Goal: Communication & Community: Answer question/provide support

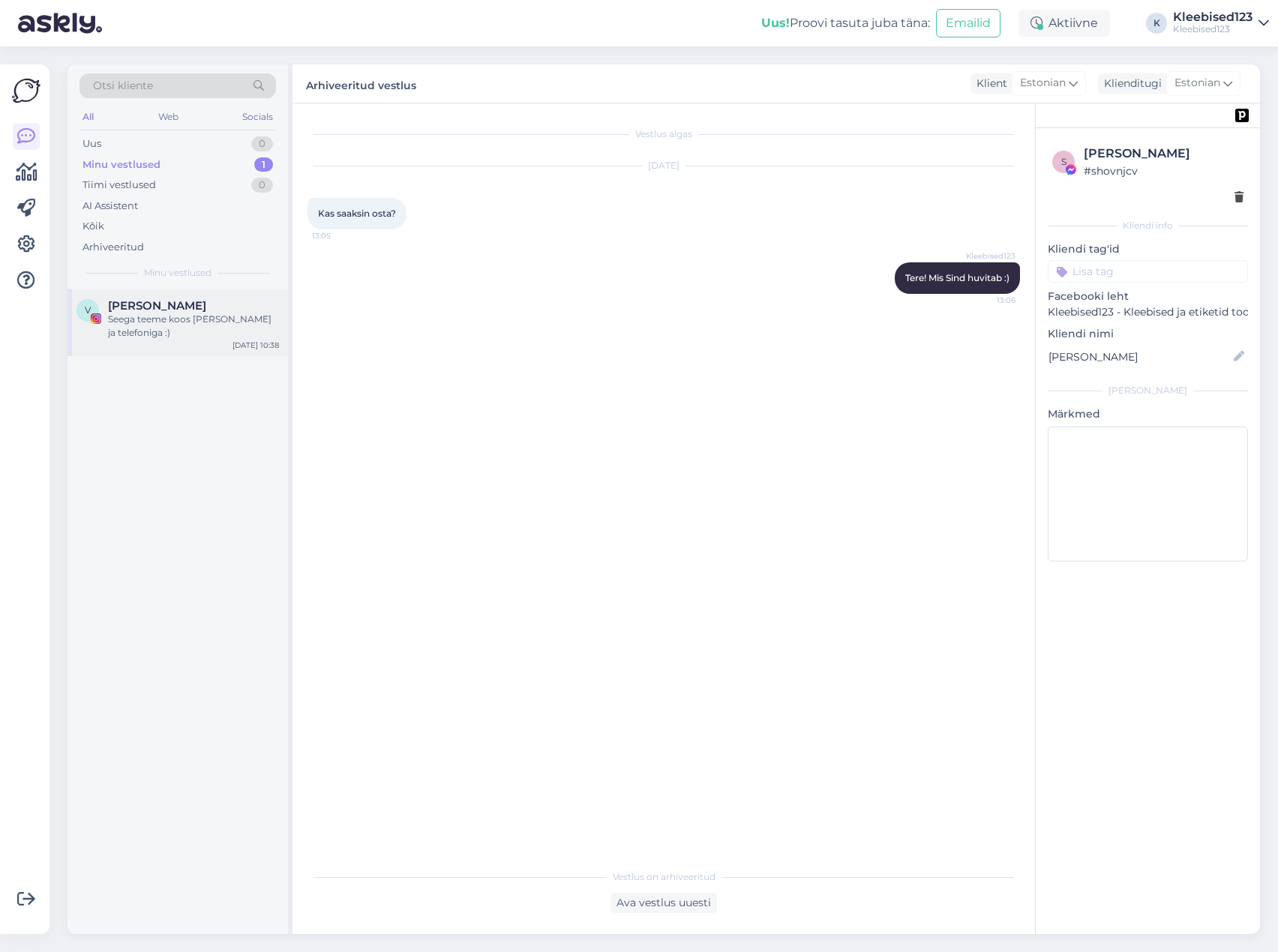
click at [173, 311] on div "[PERSON_NAME]" at bounding box center [193, 305] width 171 height 13
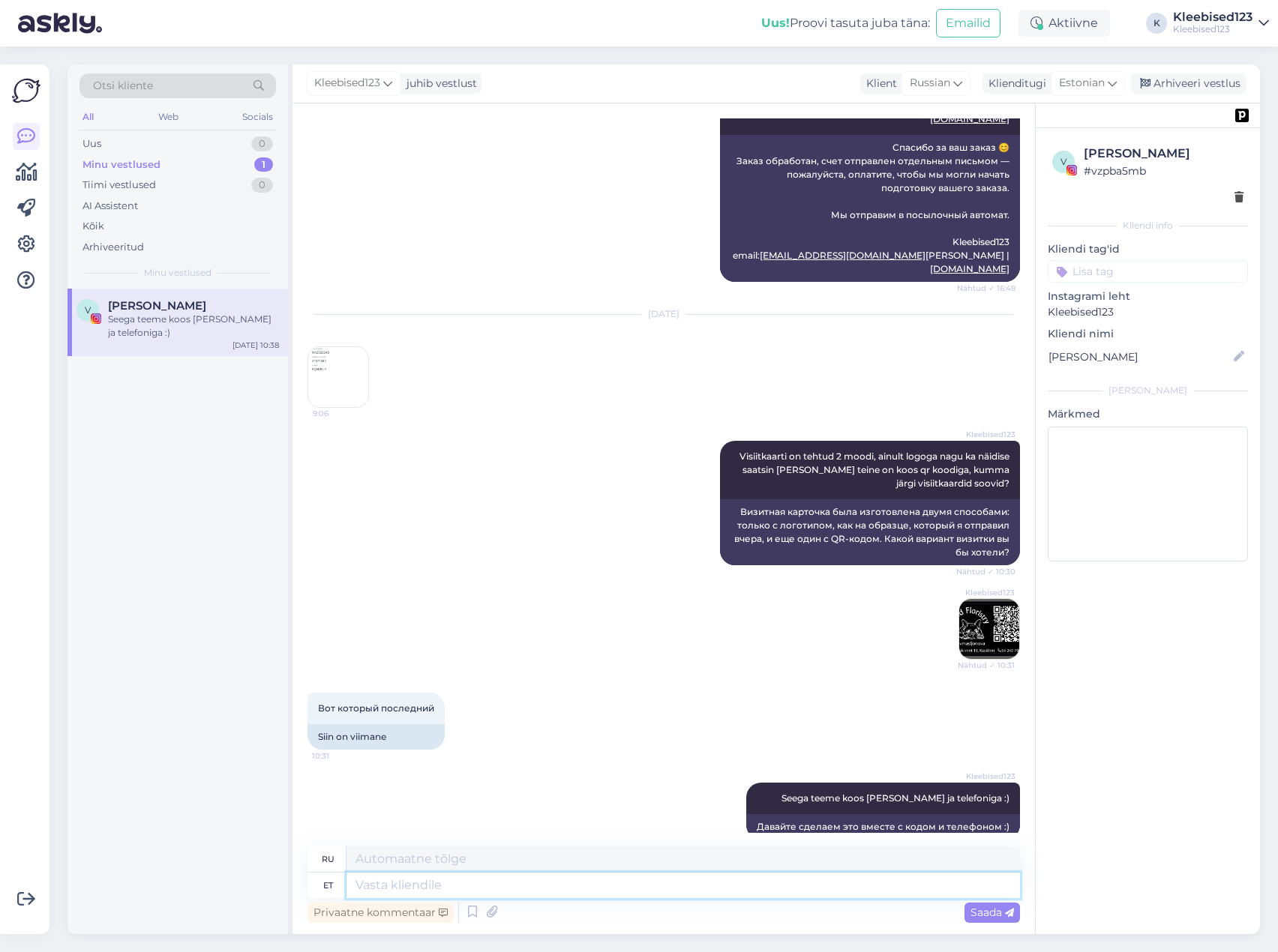
click at [445, 890] on textarea at bounding box center [683, 885] width 674 height 26
type textarea "Valmis j"
type textarea "Готовый"
type textarea "[PERSON_NAME]"
type textarea "[PERSON_NAME] и"
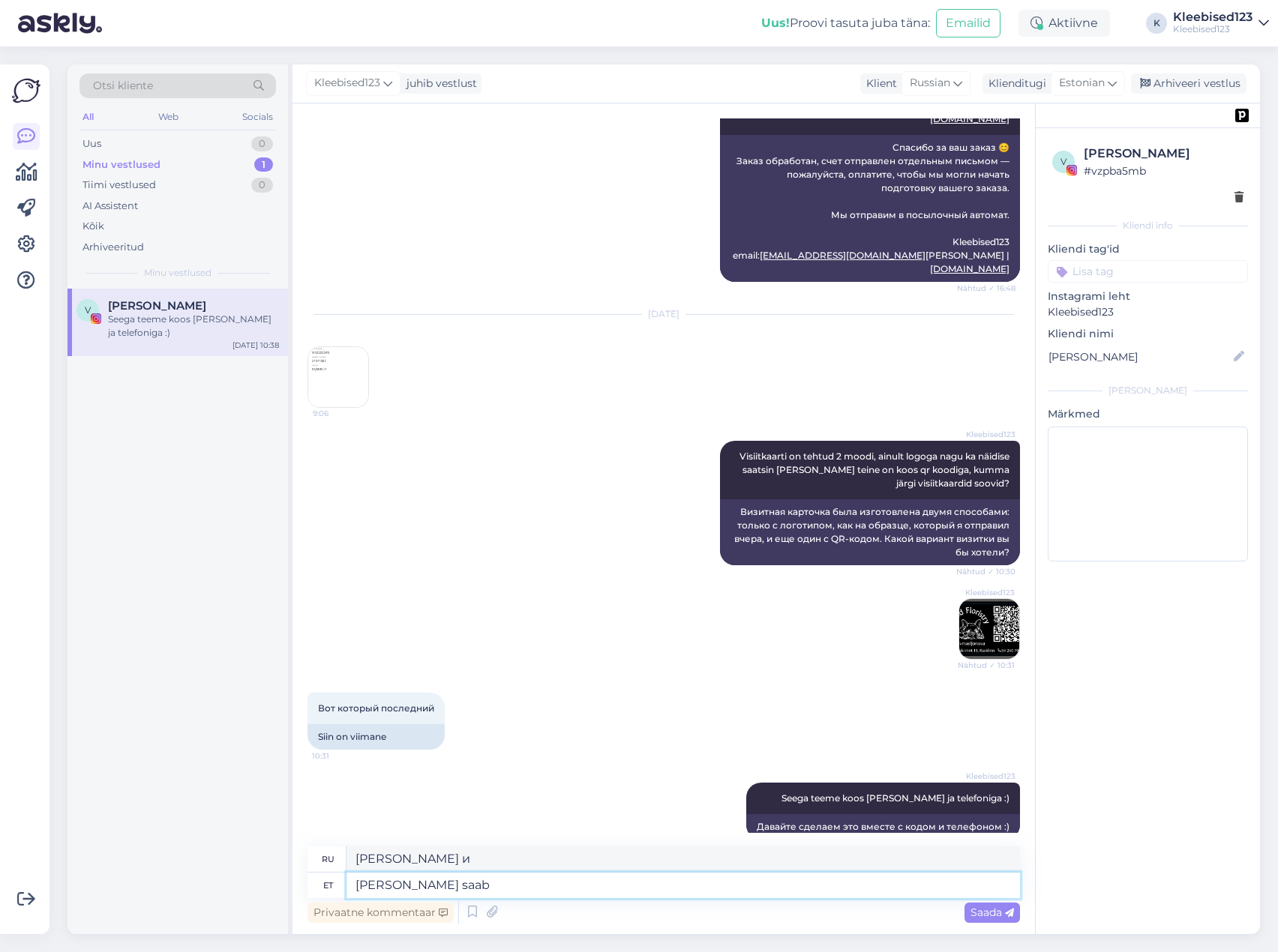
type textarea "[PERSON_NAME] saab t"
type textarea "Готово и доступно"
type textarea "[PERSON_NAME] saab [PERSON_NAME] t"
type textarea "Готово и доступно сегодня"
type textarea "[PERSON_NAME] saab [PERSON_NAME]"
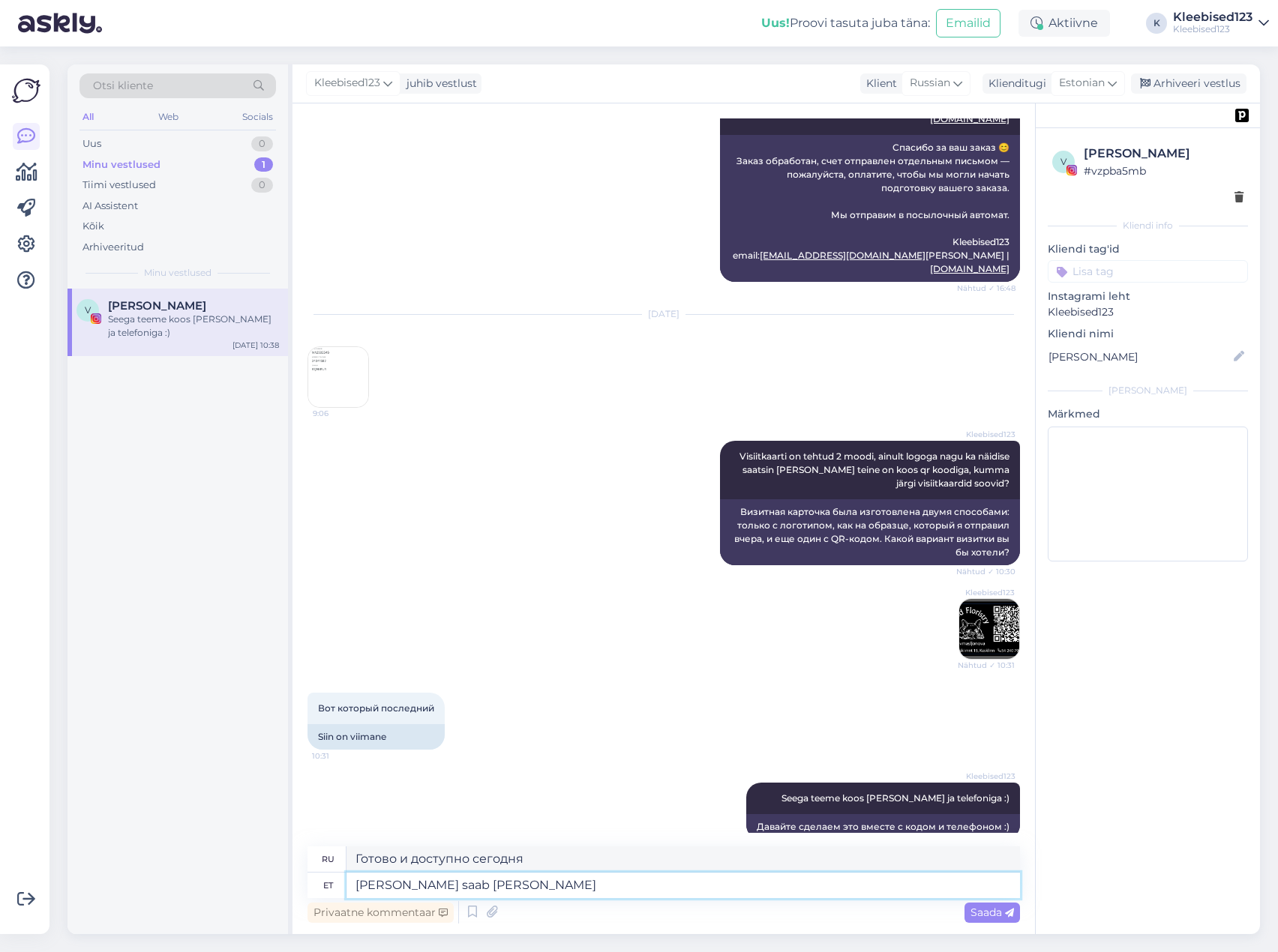
type textarea "Готово к отправке сегодня"
type textarea "[PERSON_NAME] saab [PERSON_NAME] 😊"
type textarea "[PERSON_NAME] и будет отправлено сегодня 😊"
type textarea "[PERSON_NAME] saab [PERSON_NAME] 😊"
click at [986, 914] on span "Saada" at bounding box center [992, 912] width 44 height 13
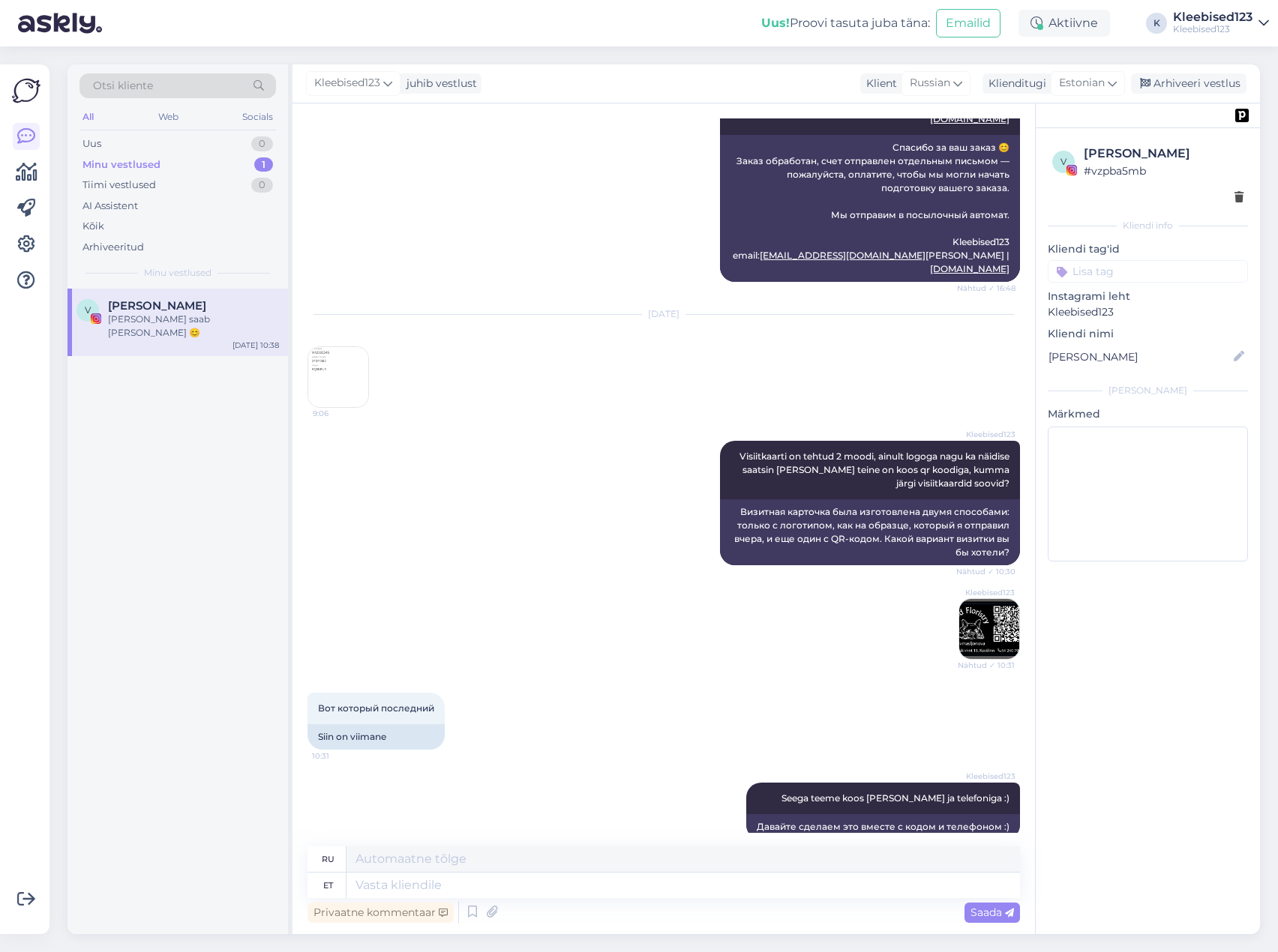
scroll to position [11759, 0]
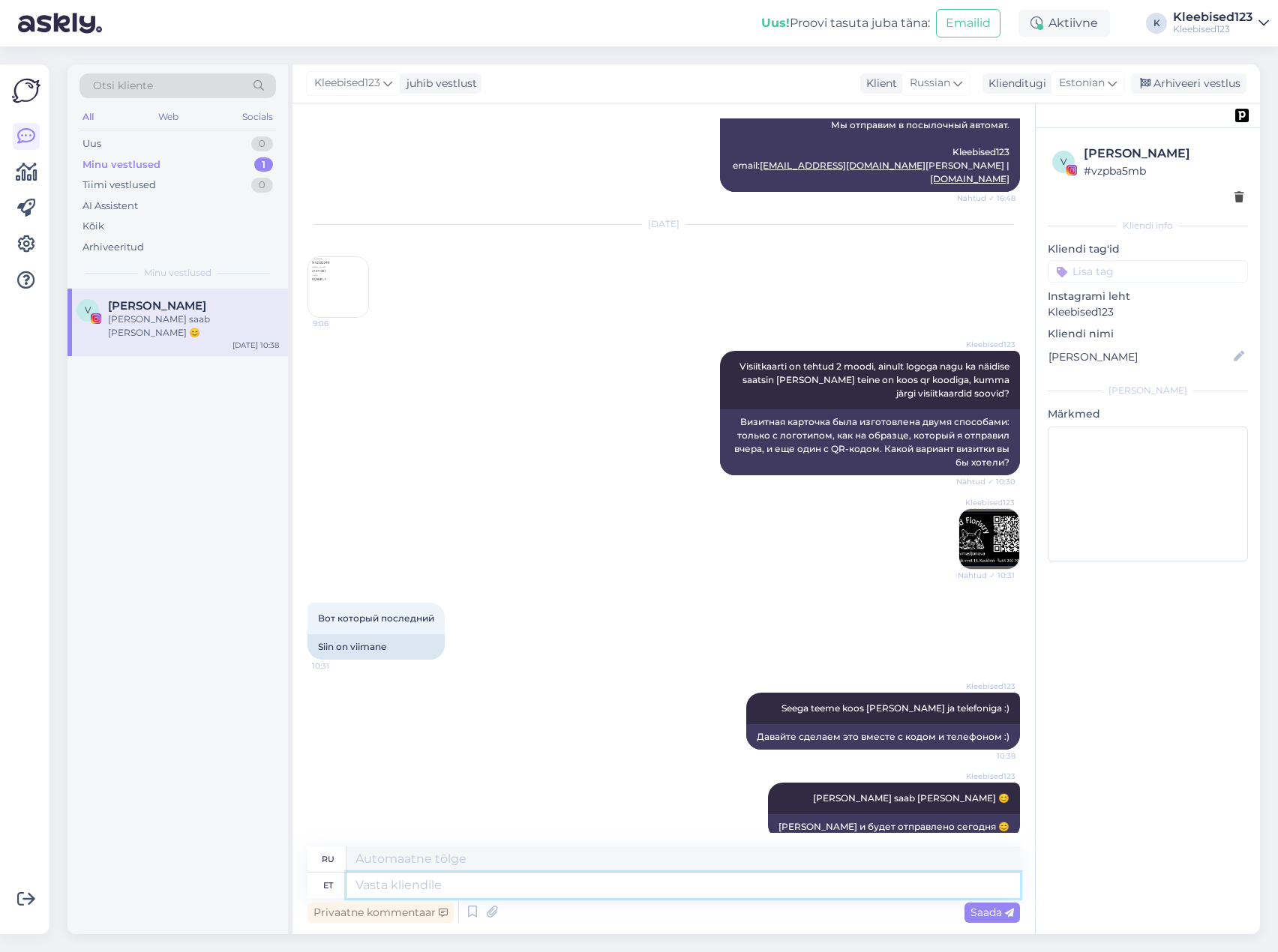
click at [598, 885] on textarea at bounding box center [683, 885] width 674 height 26
type textarea "Visiitkaardid"
type textarea "Визитные карточки"
type textarea "Visiitkaardid ainult tu"
type textarea "Только визитные карточки"
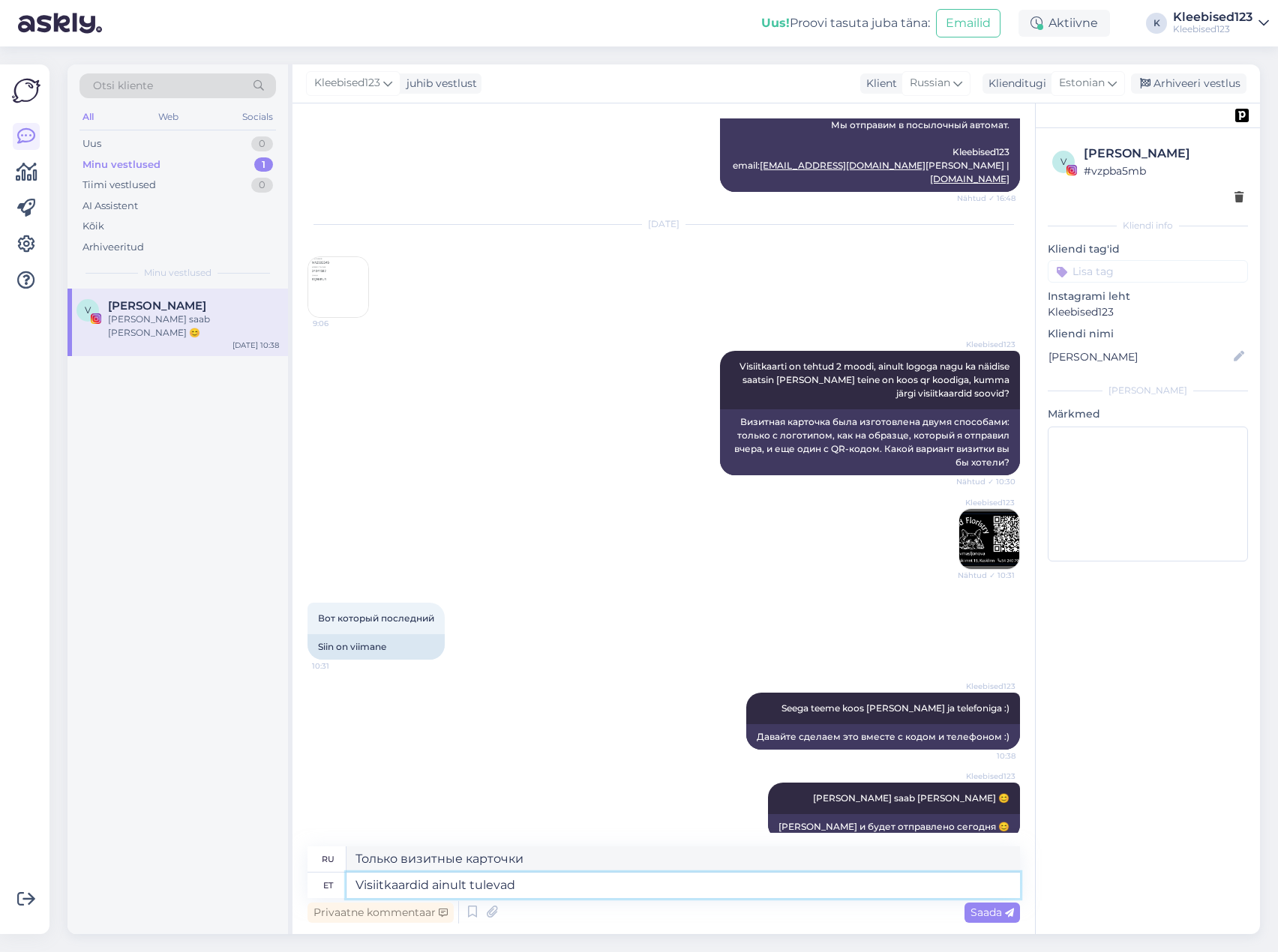
type textarea "Visiitkaardid ainult tulevad e"
type textarea "Визитные карточки поставляются только"
type textarea "Visiitkaardid ainult tulevad esmaspäeval,"
type textarea "Визитки приходят только в понедельник,"
type textarea "Visiitkaardid ainult tulevad esmaspäeval, autokleebis ja"
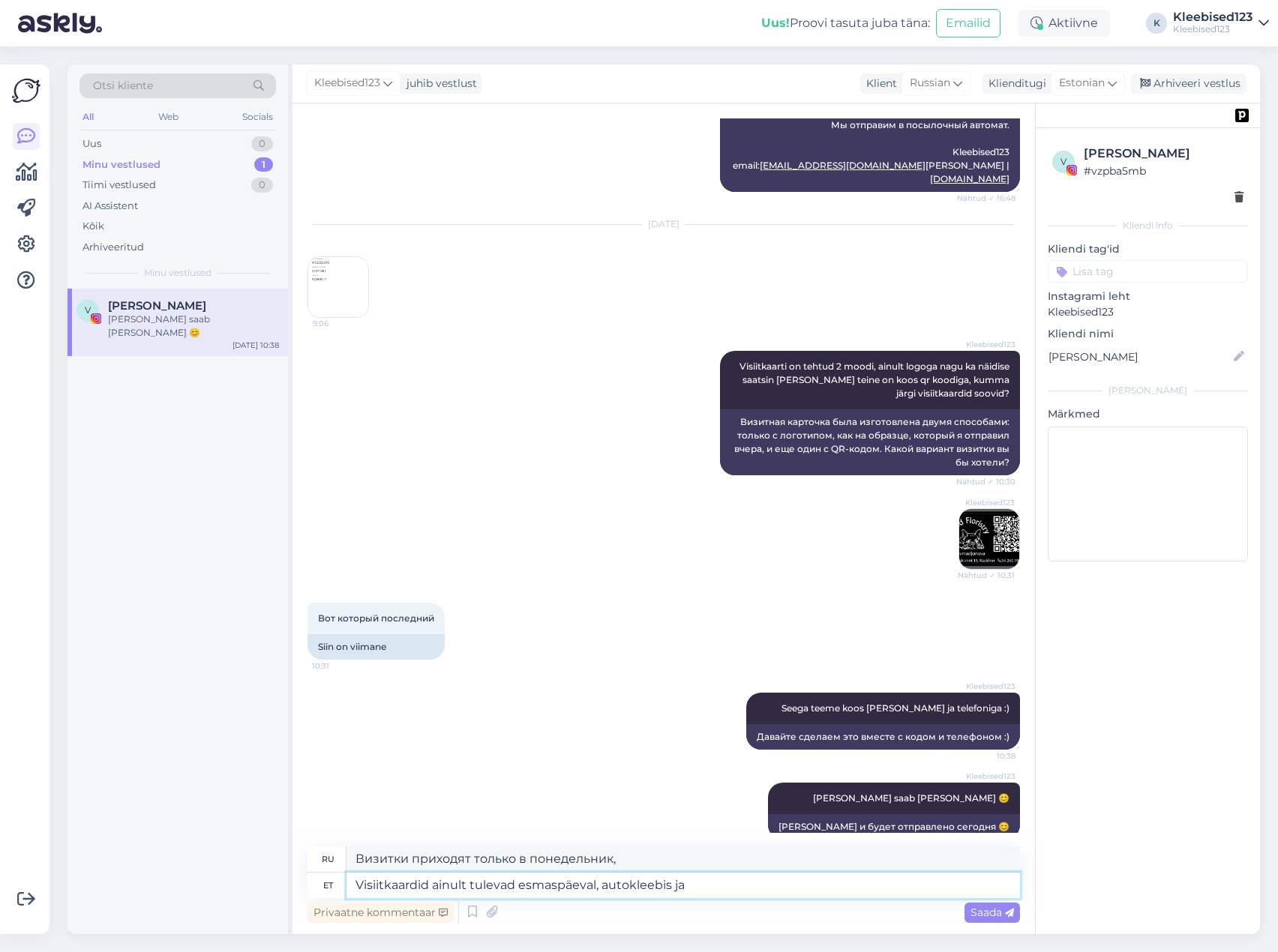
type textarea "Визитки приходят только в понедельник, наклейка на машину"
type textarea "Visiitkaardid ainult tulevad esmaspäeval, autokleebis ja l"
type textarea "Визитки приходят только в понедельник, наклейки на машины и т.д."
type textarea "Visiitkaardid ainult tulevad esmaspäeval, autokleebis ja logokleepsud"
type textarea "Визитки, наклейки на машины и логотипы приходят только в понедельник."
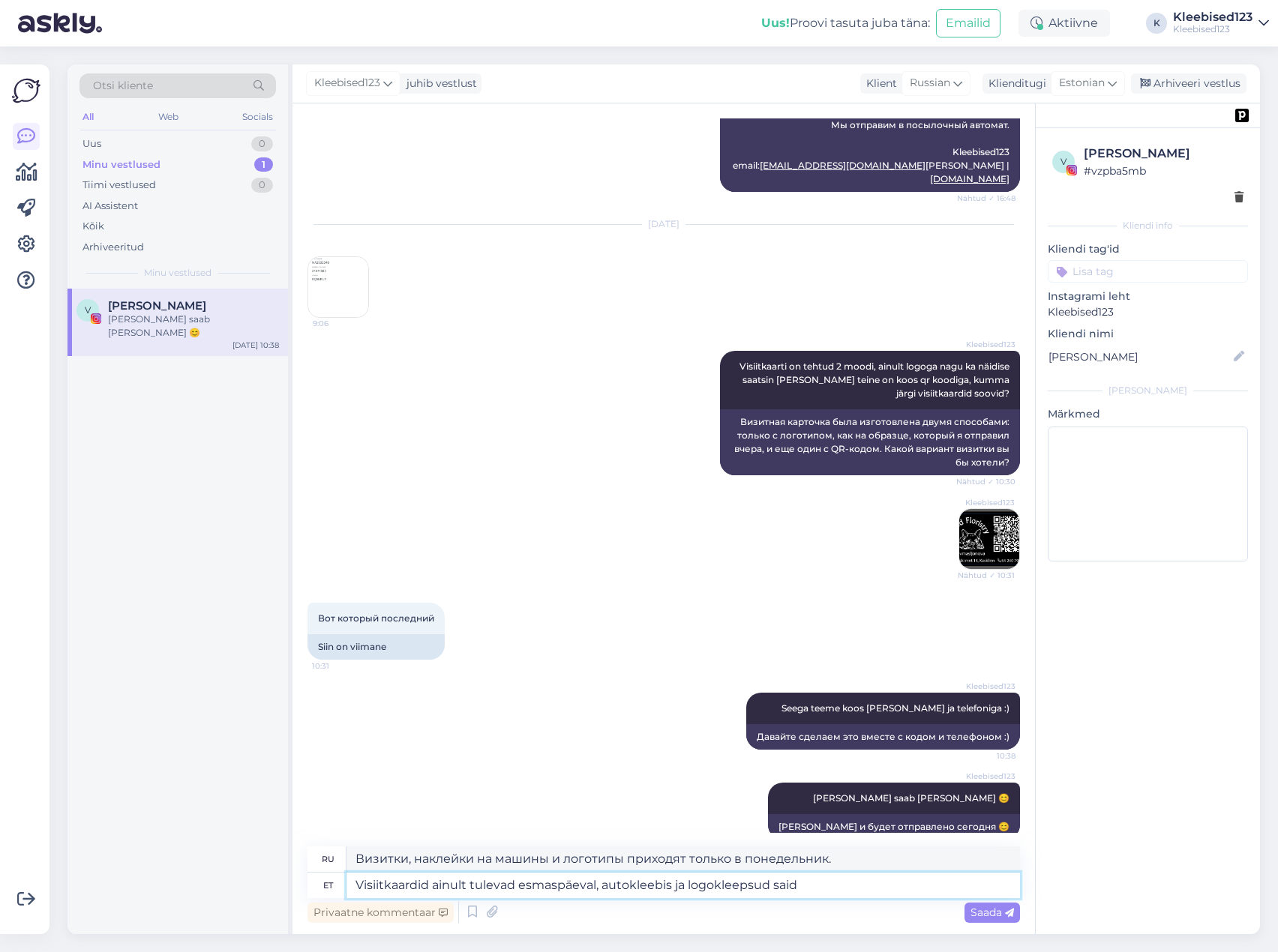
type textarea "Visiitkaardid ainult tulevad esmaspäeval, autokleebis ja logokleepsud said"
type textarea "Визитные карточки прибудут только в понедельник, наклейки на машины и логотипы …"
type textarea "Visiitkaardid ainult tulevad esmaspäeval, autokleebis ja logokleepsud said [PER…"
type textarea "Визитные карточки поступят только в понедельник, наклейки на машины и логотипы …"
type textarea "Visiitkaardid ainult tulevad esmaspäeval, autokleebis ja logokleepsud said [PER…"
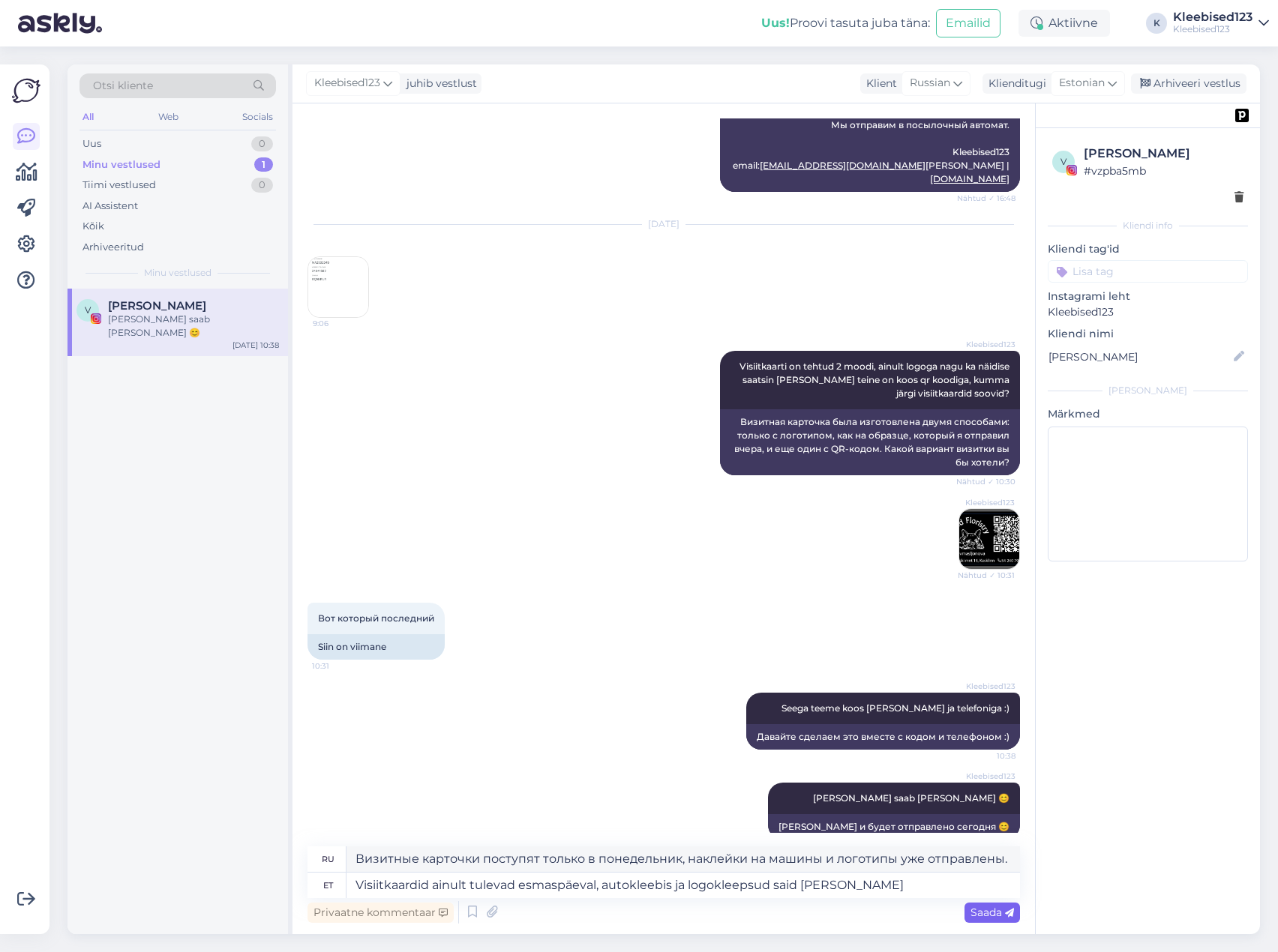
click at [985, 907] on span "Saada" at bounding box center [992, 912] width 44 height 13
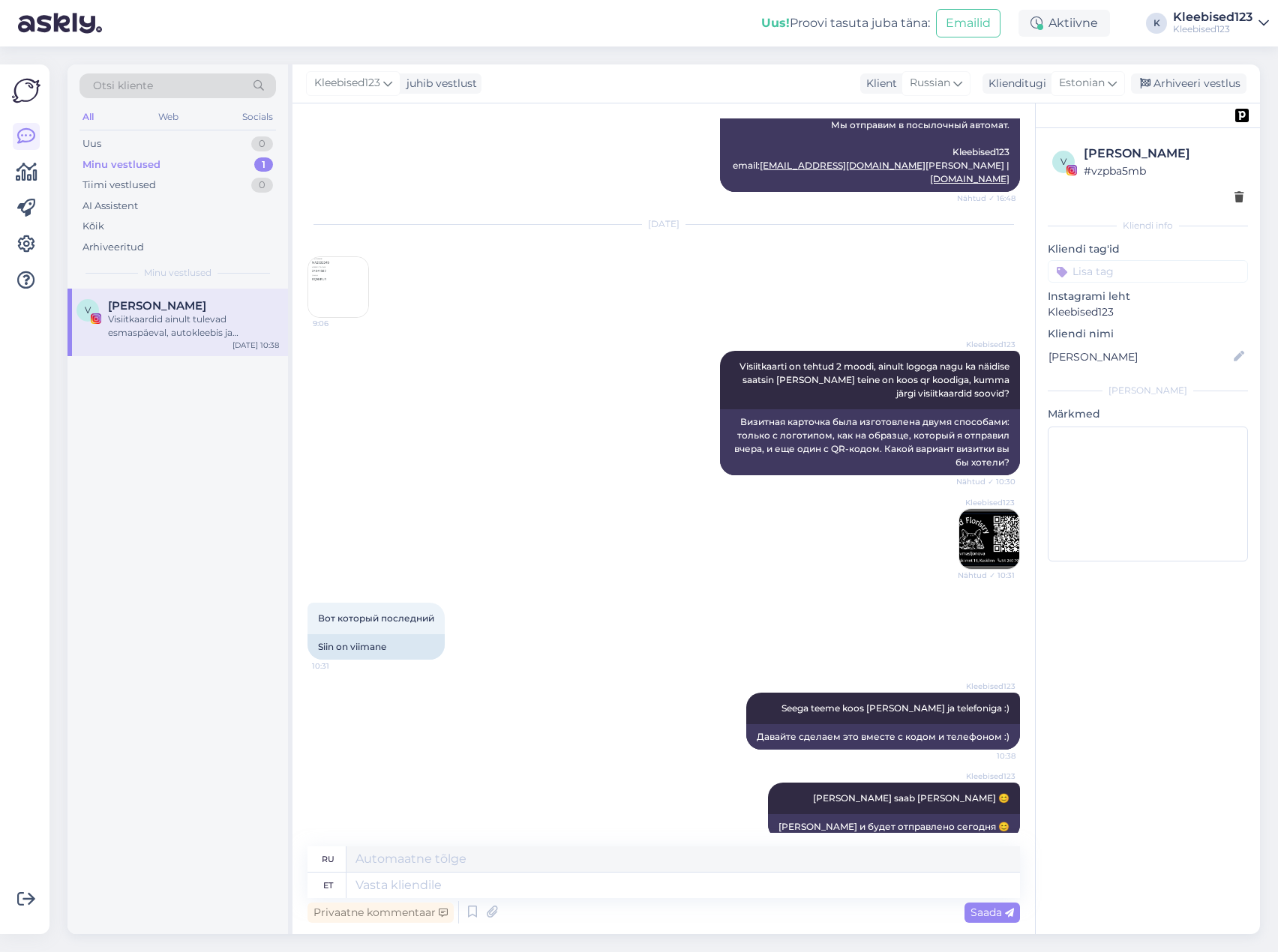
scroll to position [11875, 0]
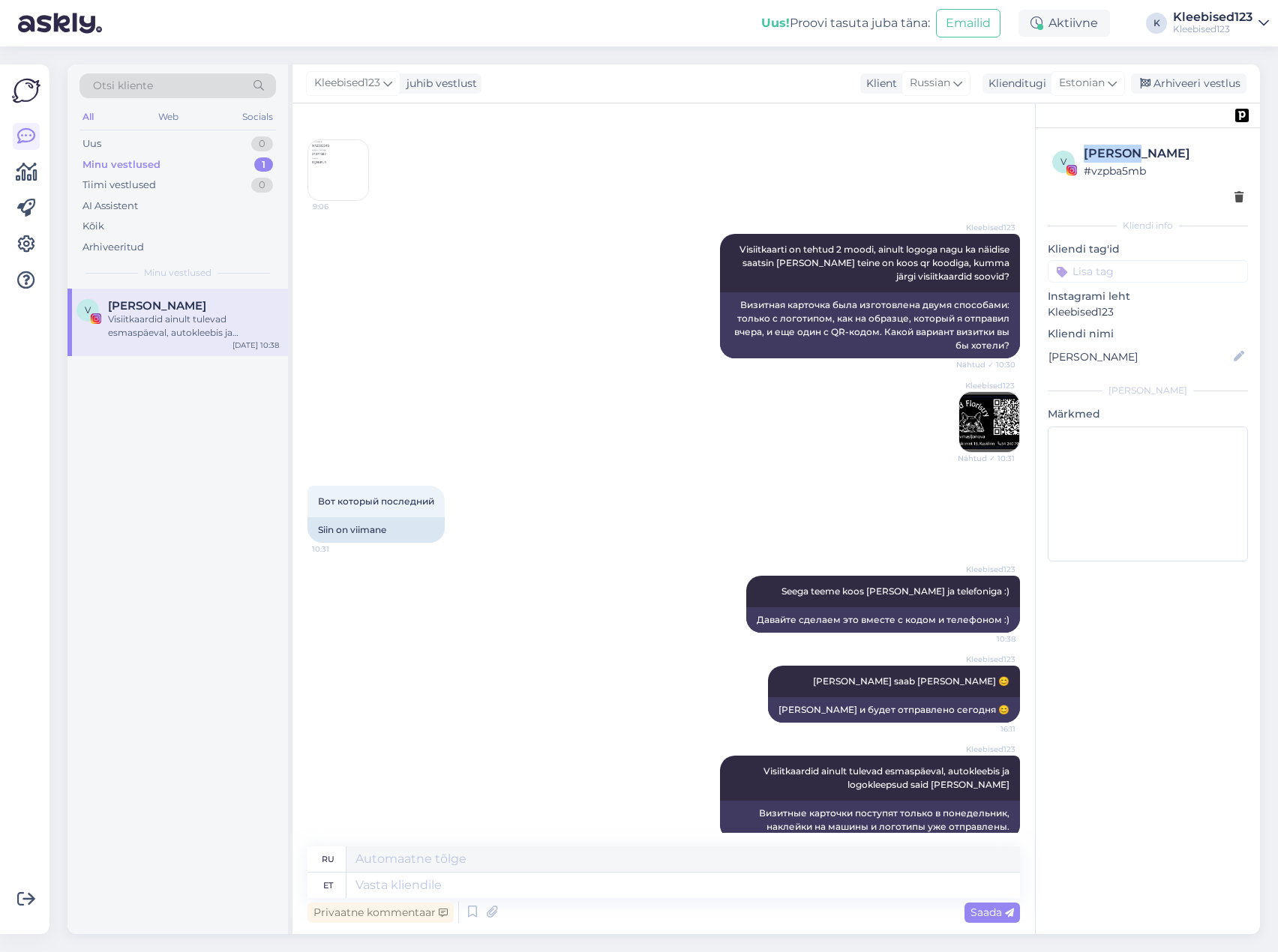
drag, startPoint x: 1159, startPoint y: 149, endPoint x: 1083, endPoint y: 154, distance: 76.2
click at [1083, 154] on div "v [PERSON_NAME] # vzpba5mb" at bounding box center [1148, 162] width 191 height 35
copy div "[PERSON_NAME]"
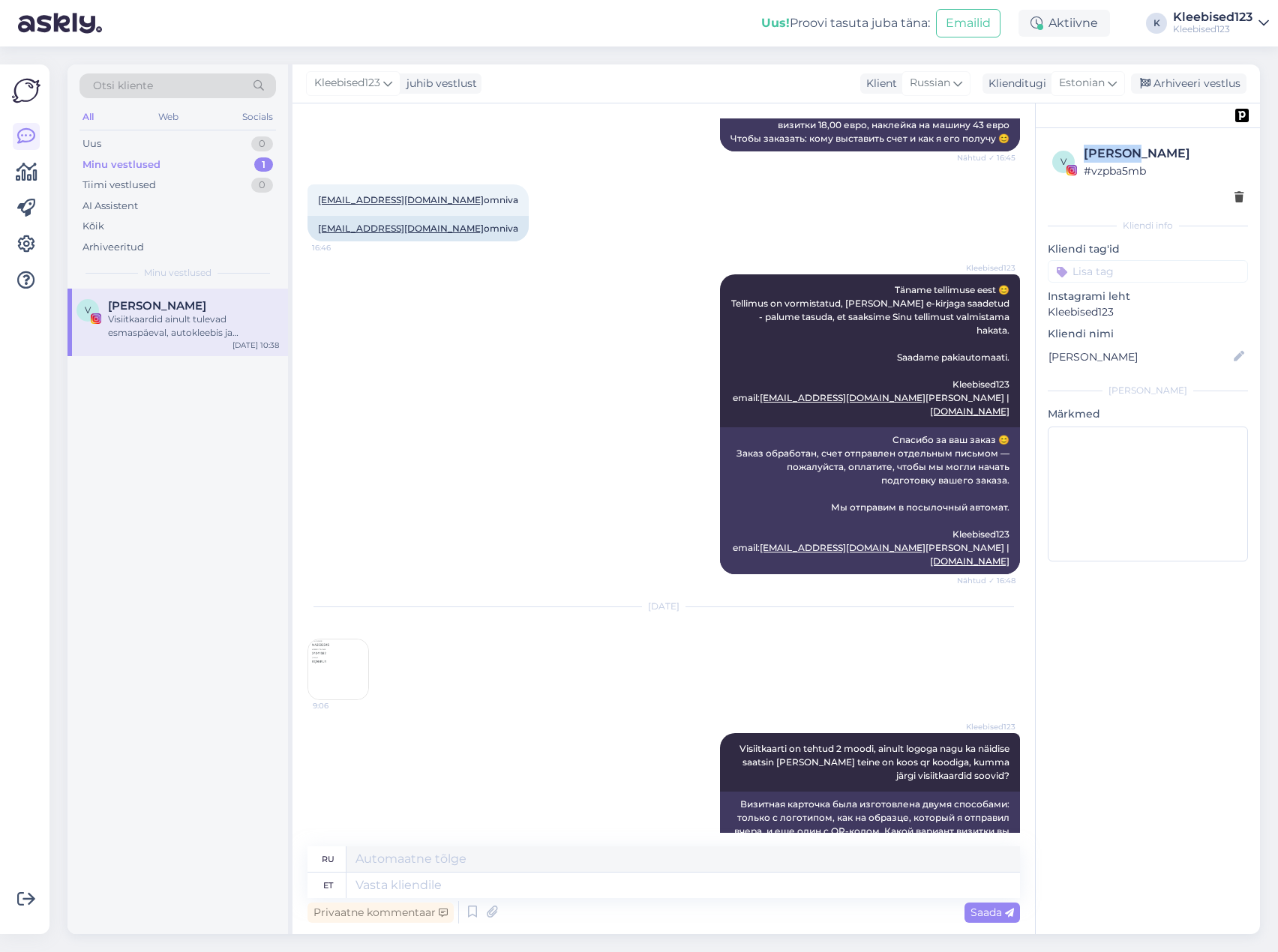
scroll to position [11350, 0]
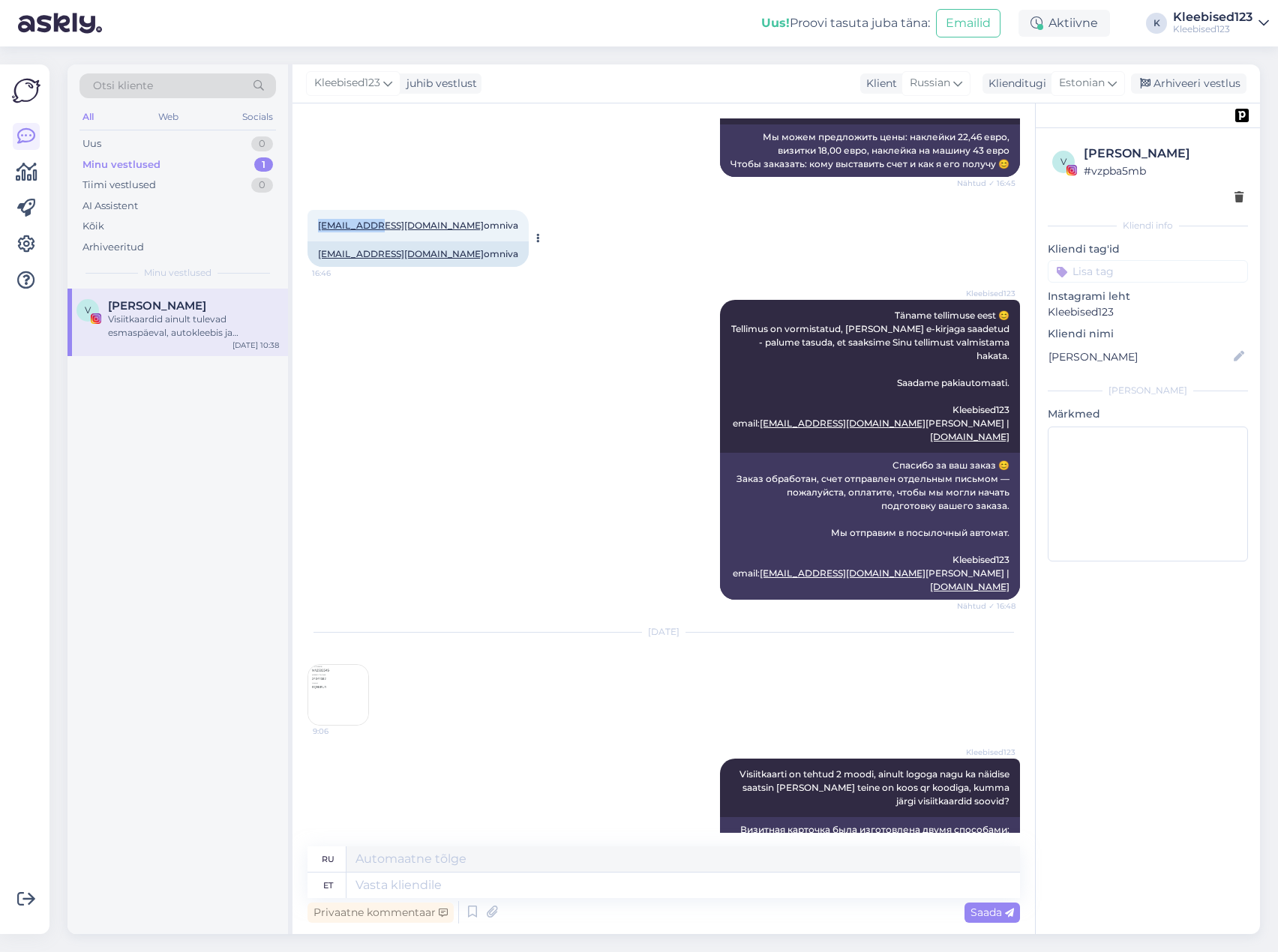
drag, startPoint x: 310, startPoint y: 202, endPoint x: 370, endPoint y: 206, distance: 60.1
click at [374, 210] on div "[EMAIL_ADDRESS][DOMAIN_NAME] omniva 16:46" at bounding box center [418, 225] width 222 height 31
copy link "vmasljonova"
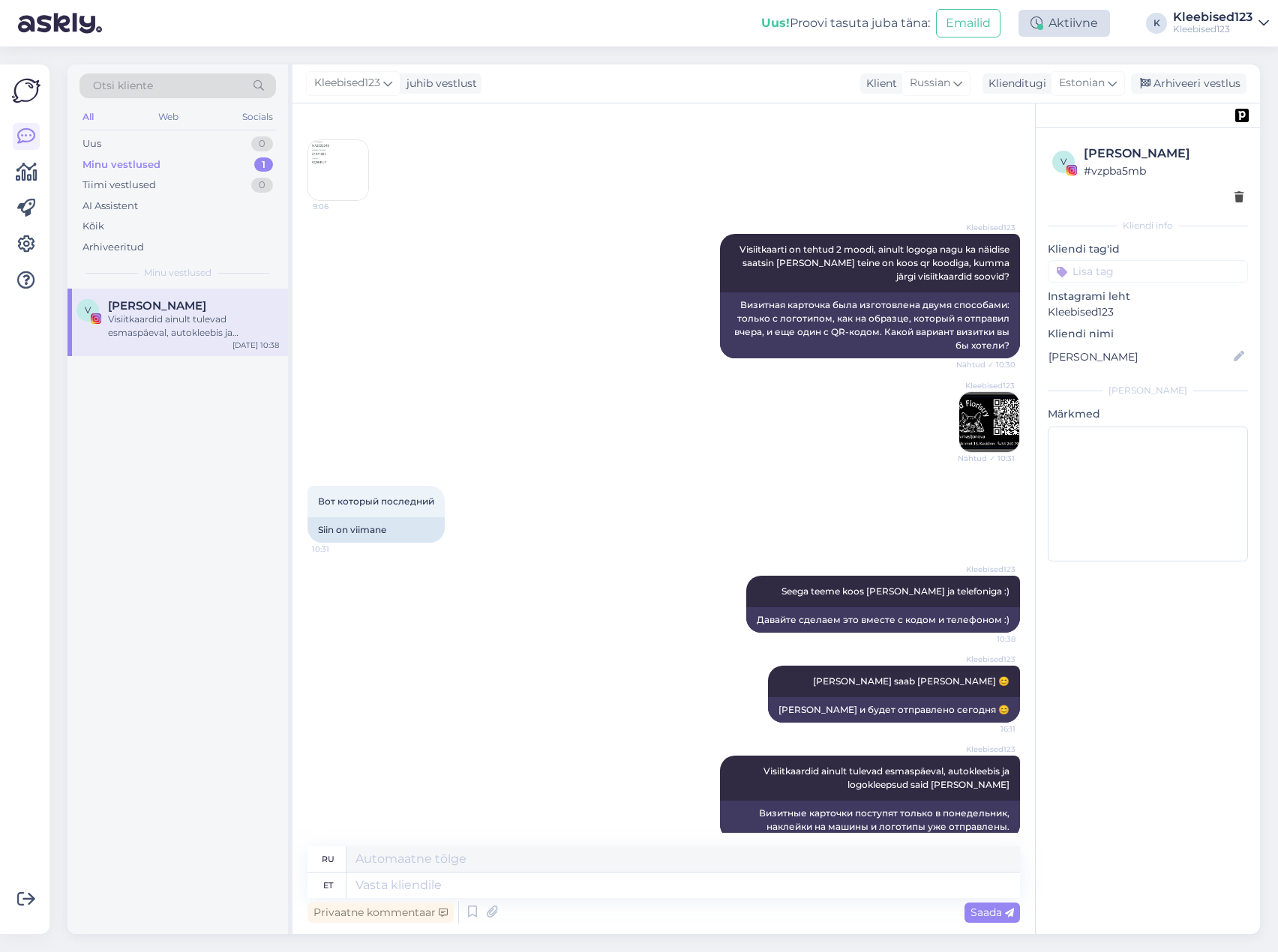
scroll to position [11966, 0]
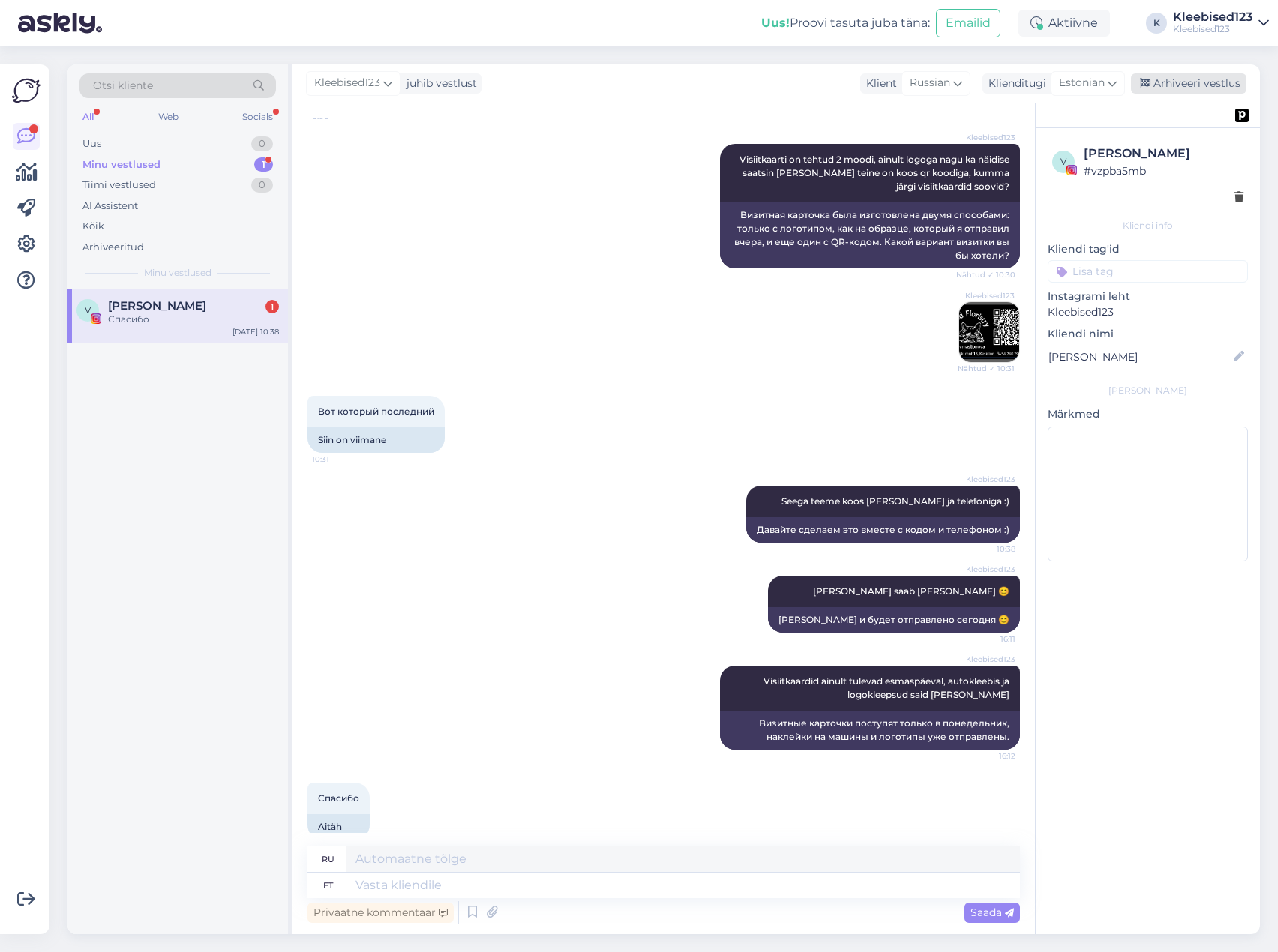
click at [1189, 80] on div "Arhiveeri vestlus" at bounding box center [1189, 84] width 116 height 20
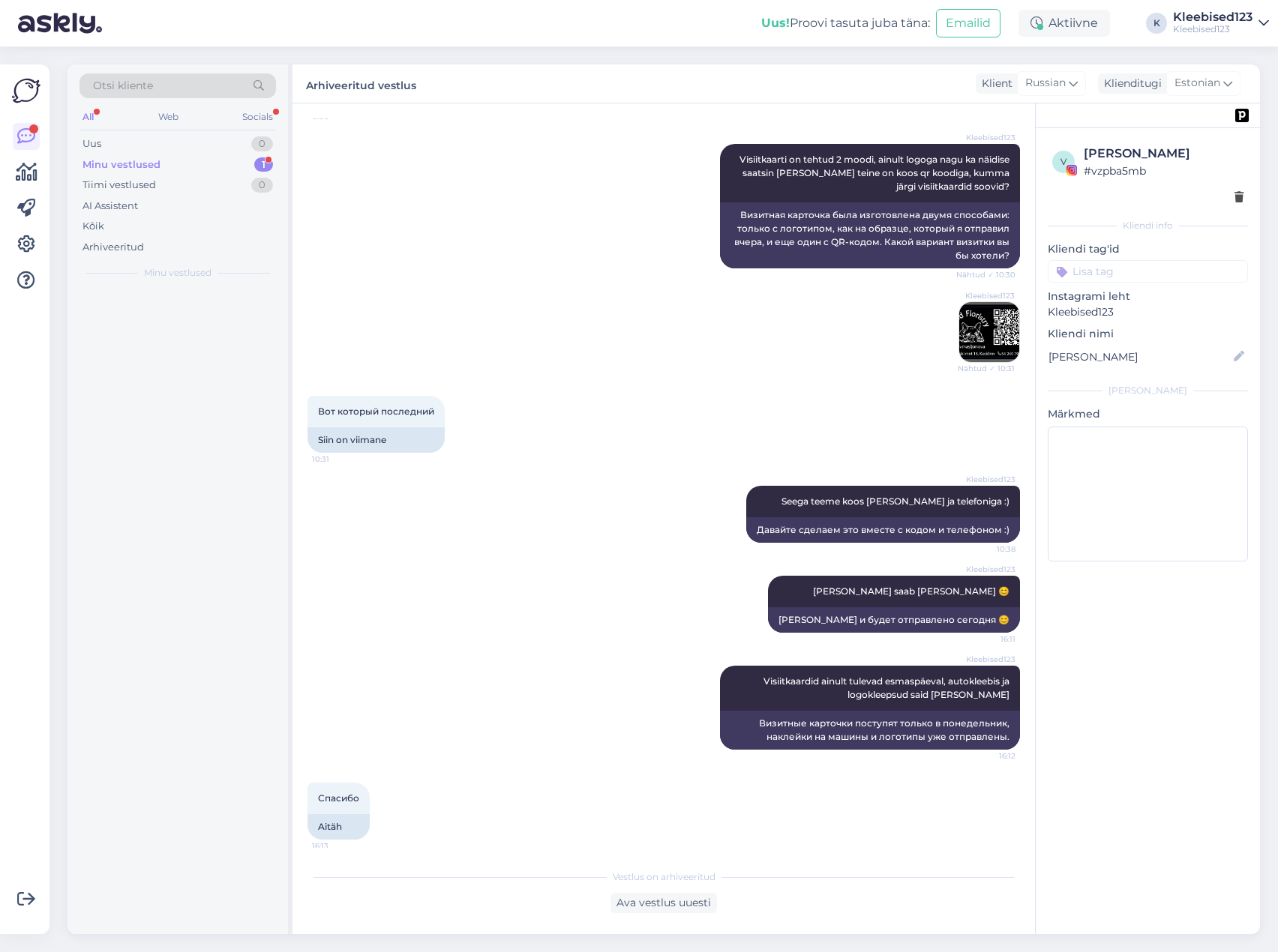
scroll to position [11951, 0]
